Goal: Task Accomplishment & Management: Manage account settings

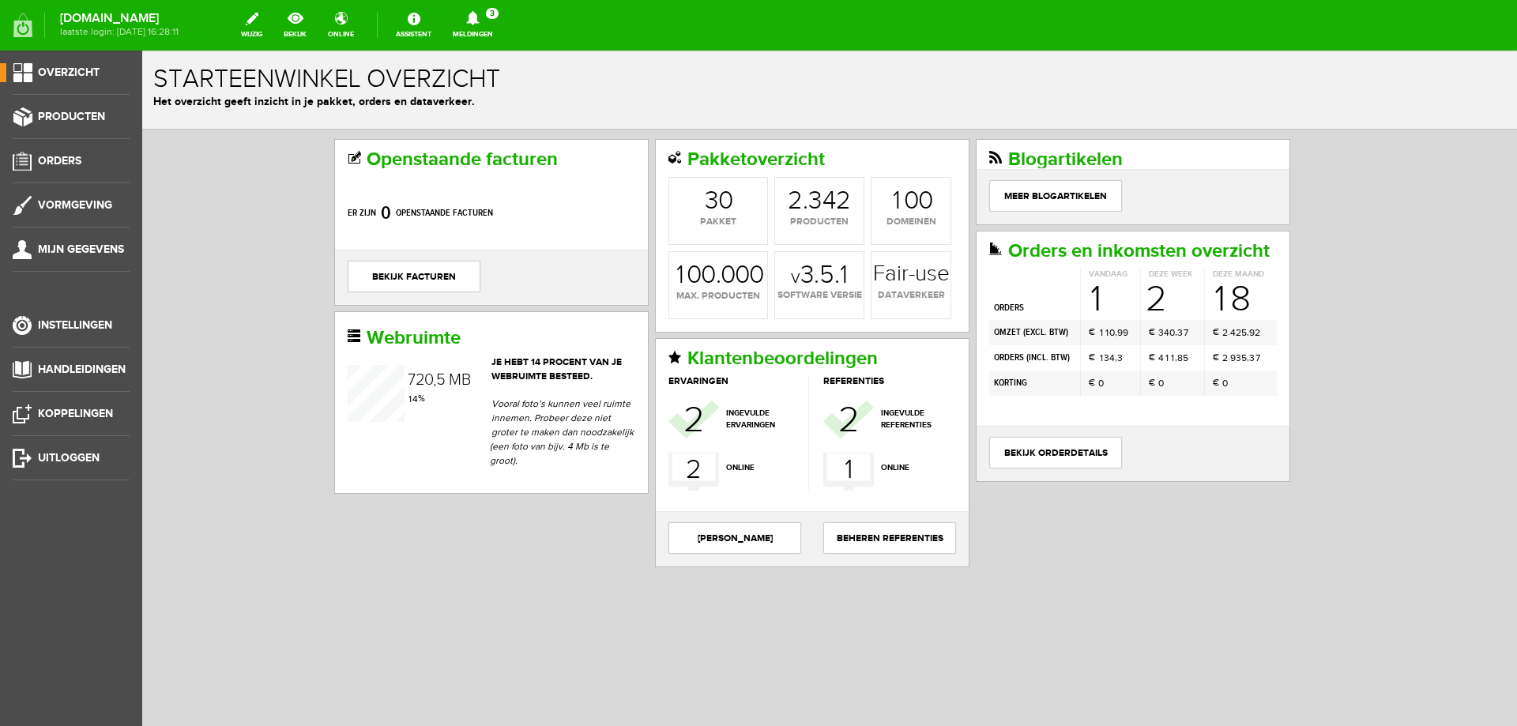
click at [503, 25] on link "Meldingen 3 Nieuwe orders Er is een nieuwe order( #2504 ) geplaatst door [PERSO…" at bounding box center [472, 25] width 59 height 35
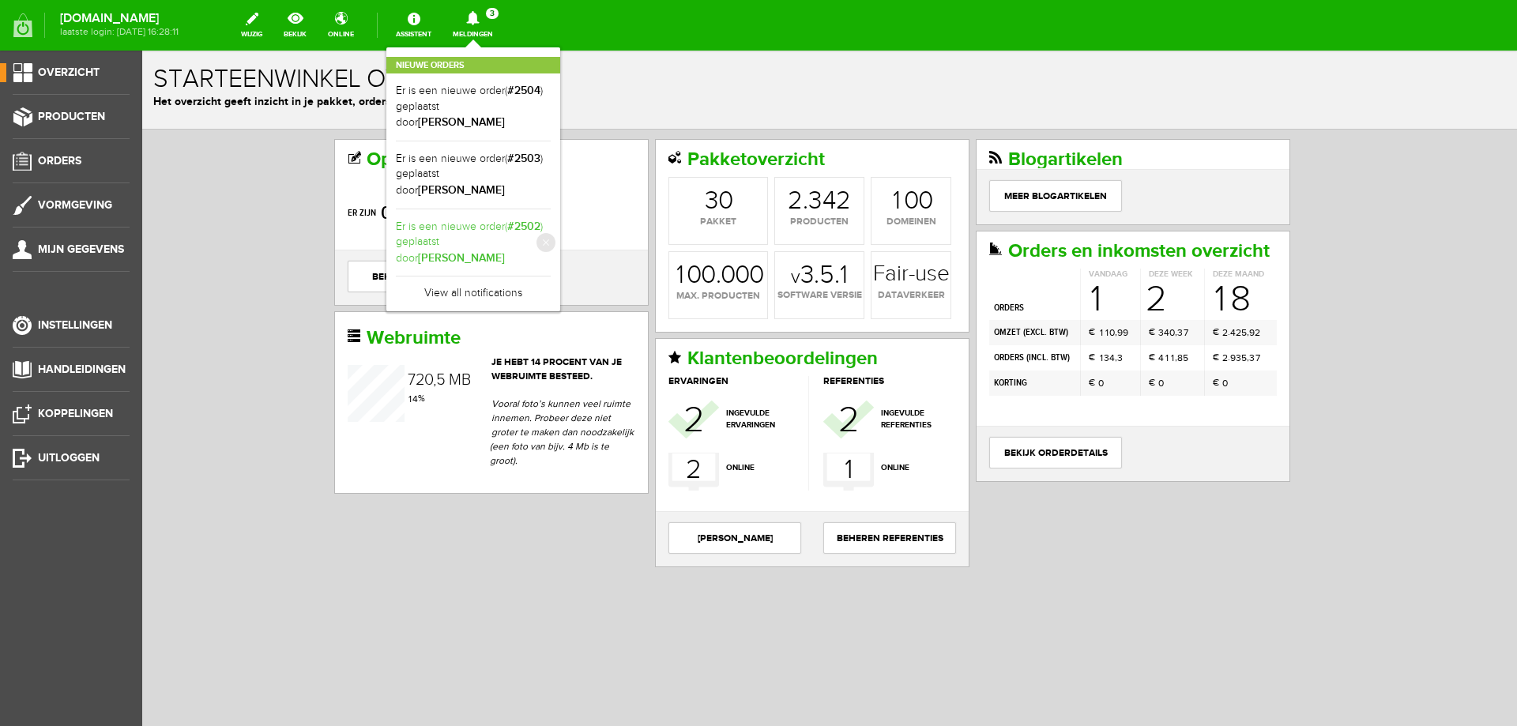
click at [505, 251] on b "[PERSON_NAME]" at bounding box center [461, 257] width 87 height 13
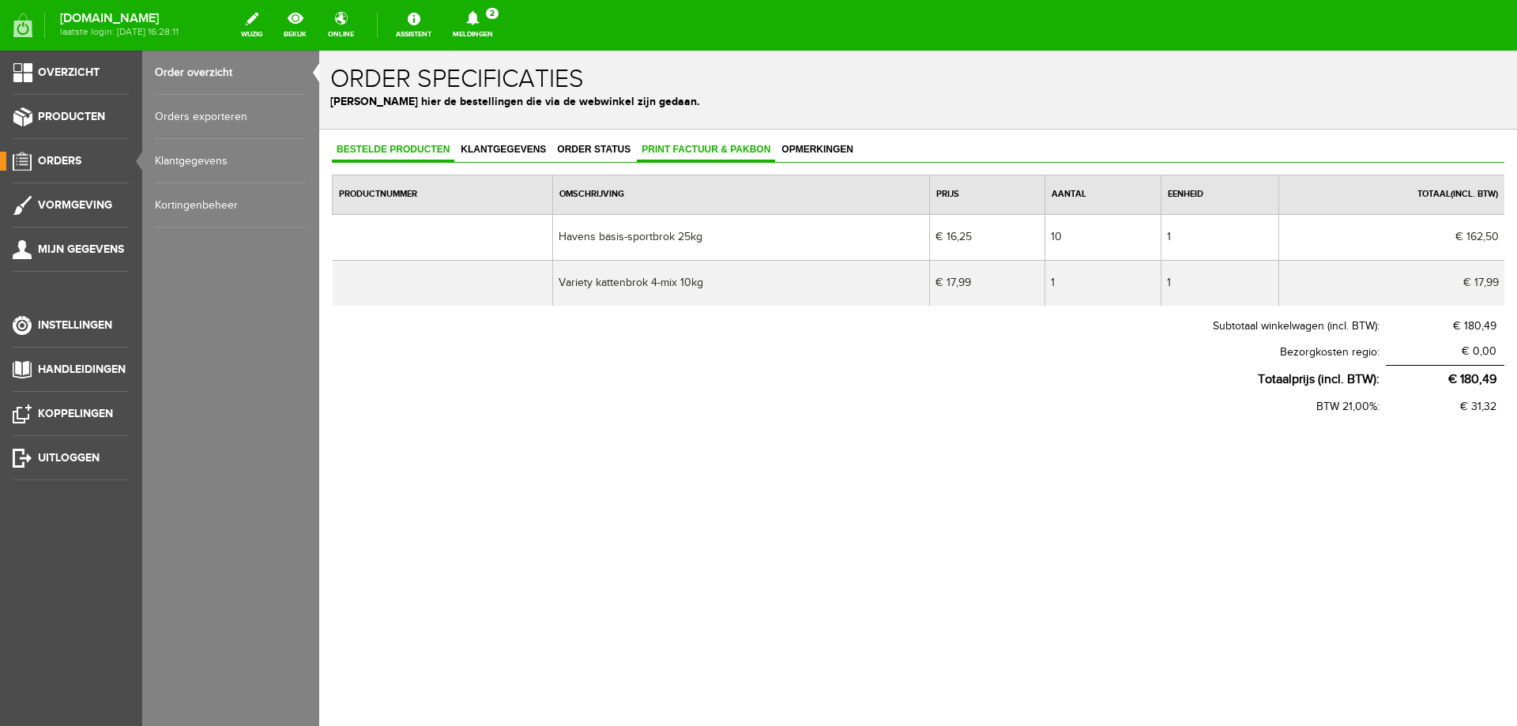
click at [684, 156] on link "Print factuur & pakbon" at bounding box center [706, 150] width 138 height 23
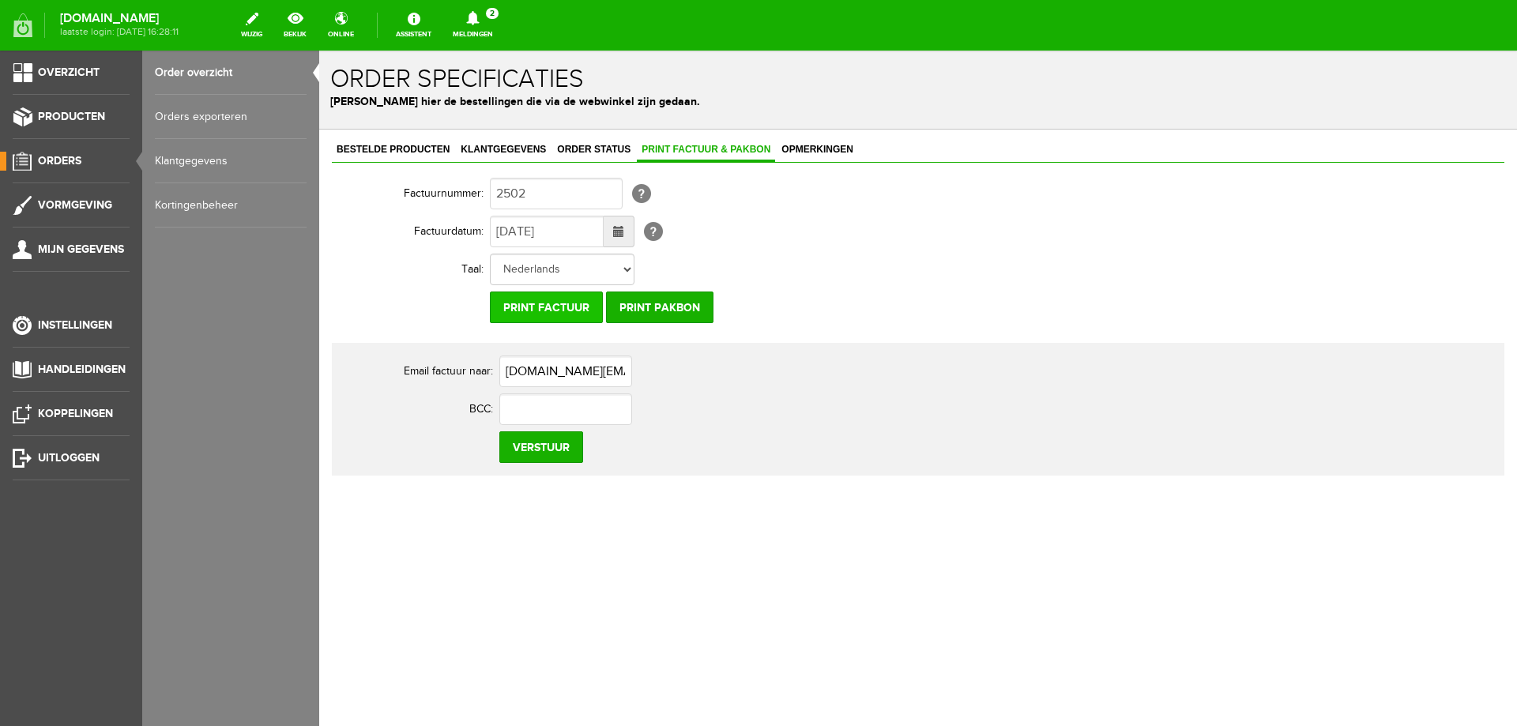
click at [542, 307] on input "Print factuur" at bounding box center [546, 308] width 113 height 32
click at [493, 20] on icon at bounding box center [473, 18] width 40 height 14
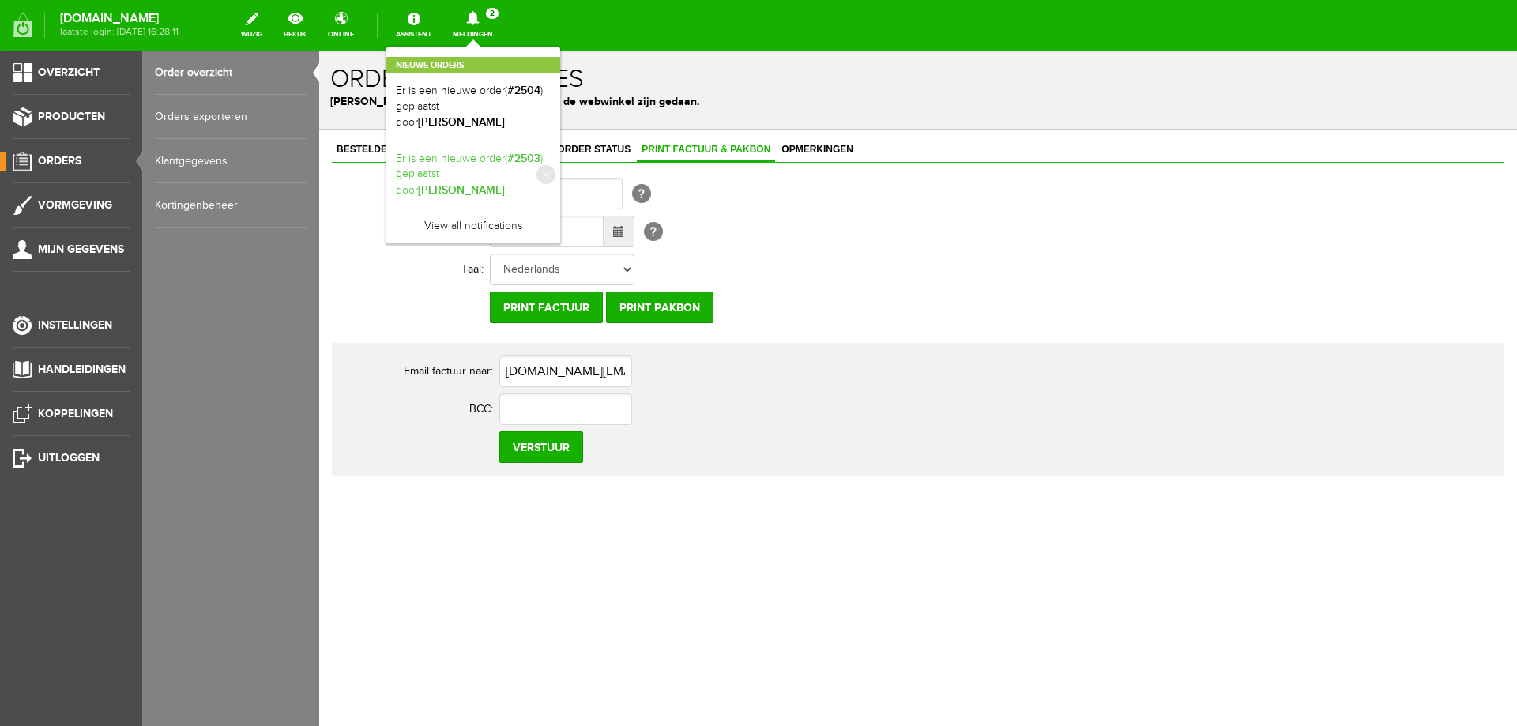
click at [547, 151] on link "Er is een nieuwe order( #2503 ) geplaatst door [PERSON_NAME]" at bounding box center [473, 175] width 155 height 48
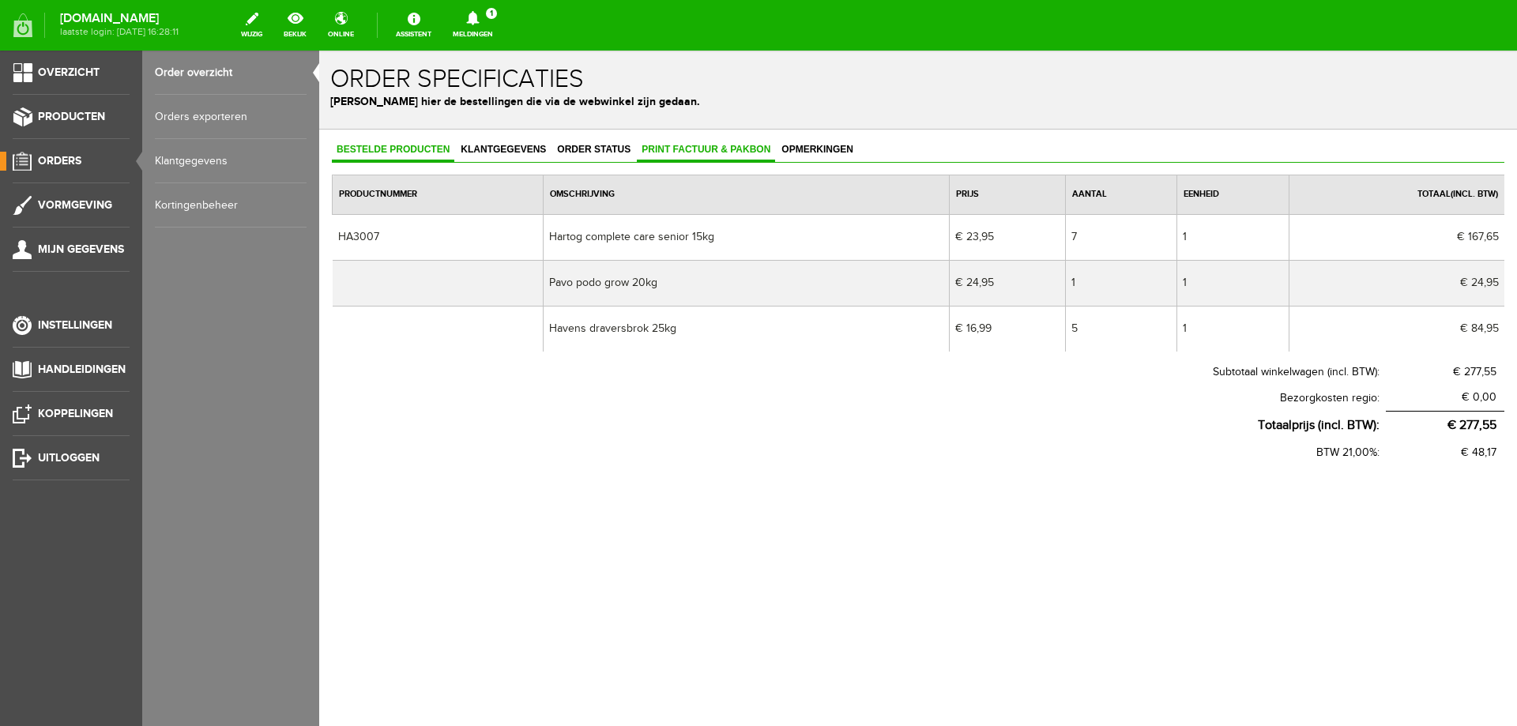
click at [678, 149] on span "Print factuur & pakbon" at bounding box center [706, 149] width 138 height 11
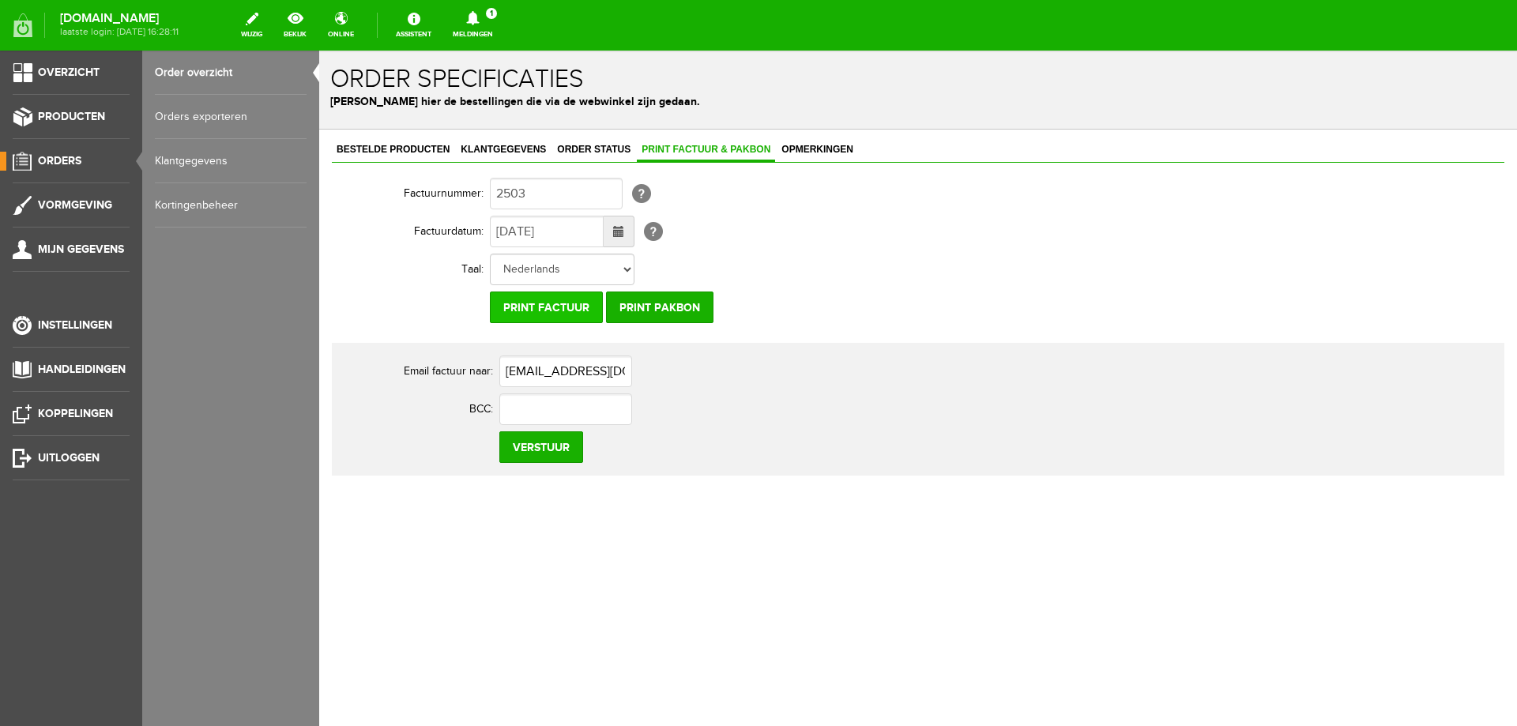
click at [553, 303] on input "Print factuur" at bounding box center [546, 308] width 113 height 32
click at [690, 306] on input "Print pakbon" at bounding box center [659, 308] width 107 height 32
click at [503, 18] on link "Meldingen 1 Nieuwe orders Er is een nieuwe order( #2504 ) geplaatst door [PERSO…" at bounding box center [472, 25] width 59 height 35
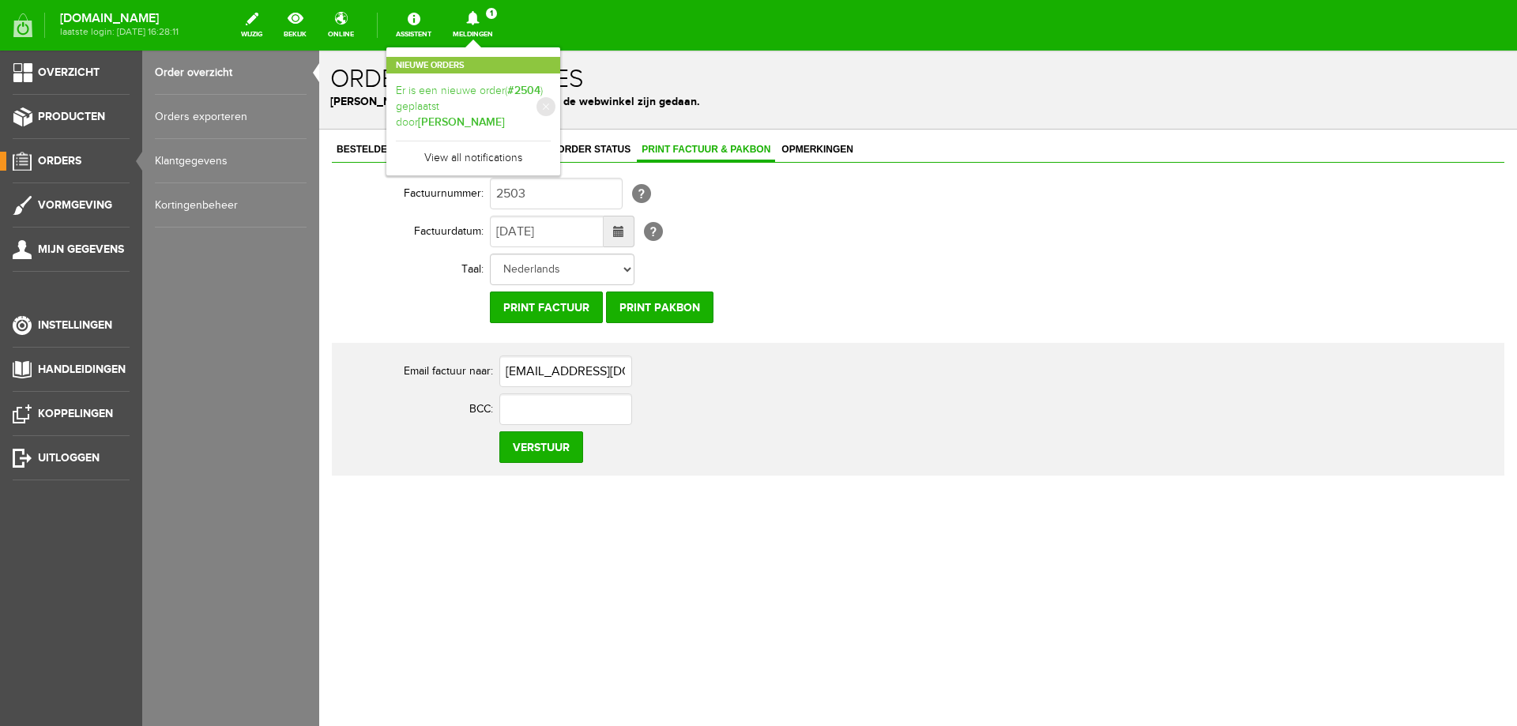
click at [524, 89] on link "Er is een nieuwe order( #2504 ) geplaatst door [PERSON_NAME]" at bounding box center [473, 107] width 155 height 48
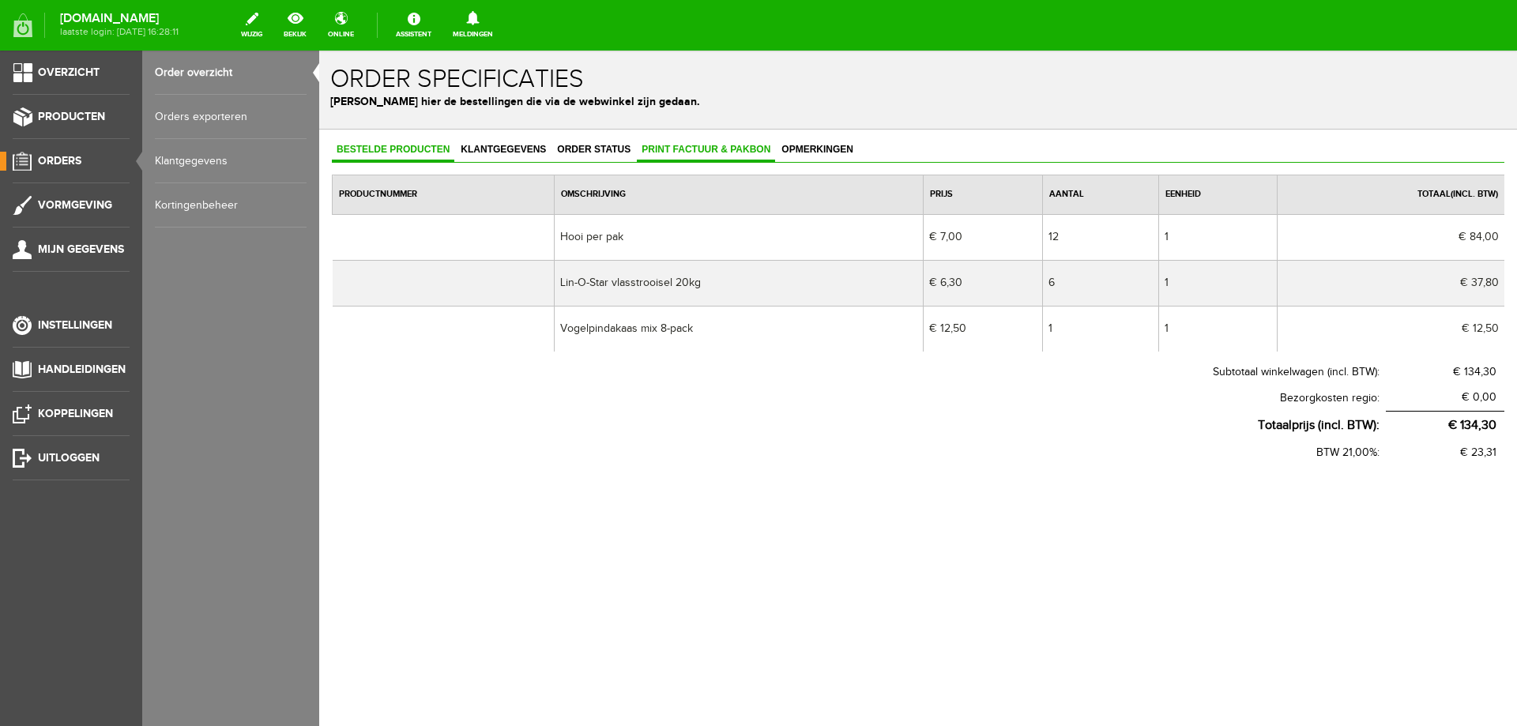
click at [721, 145] on span "Print factuur & pakbon" at bounding box center [706, 149] width 138 height 11
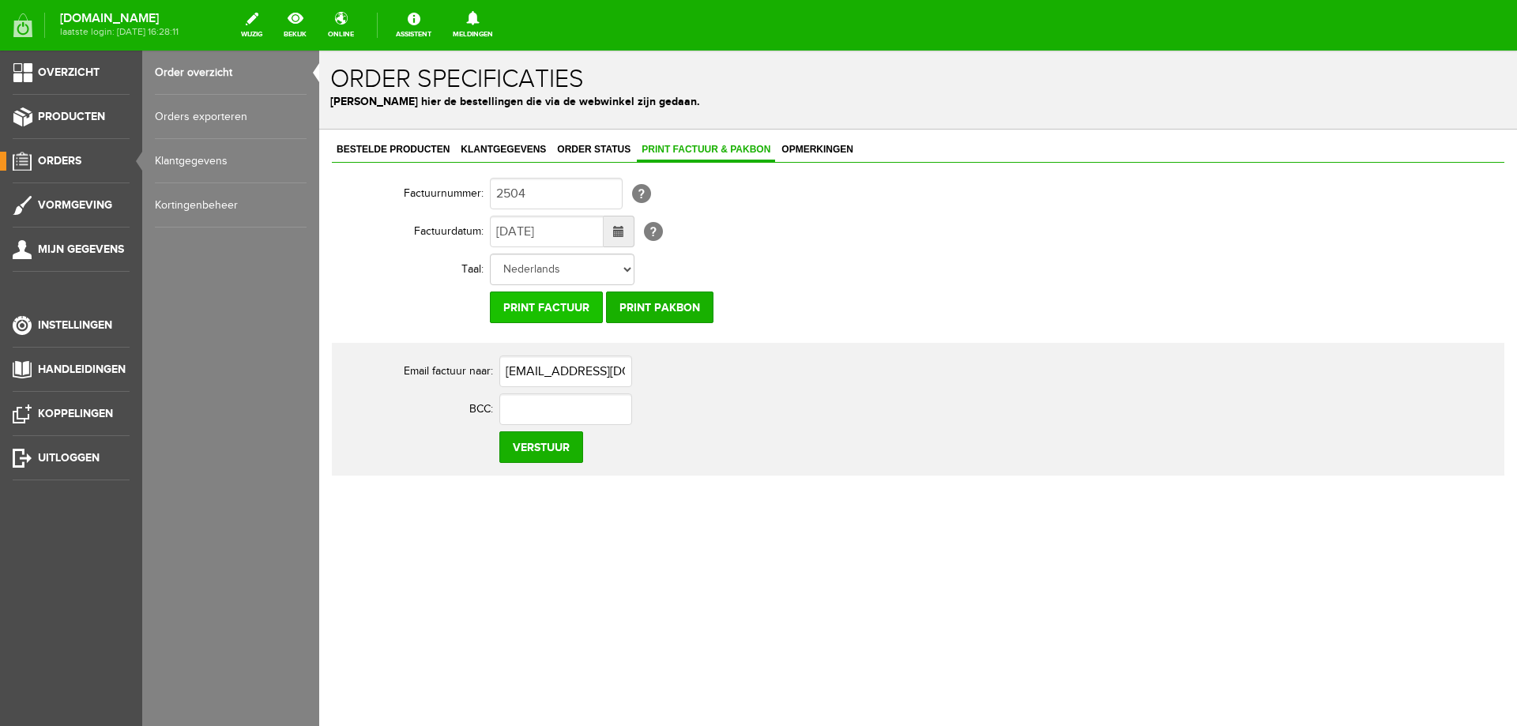
click at [561, 299] on input "Print factuur" at bounding box center [546, 308] width 113 height 32
